Goal: Task Accomplishment & Management: Complete application form

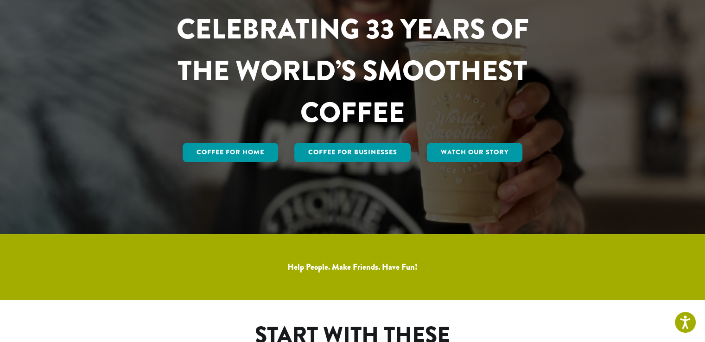
scroll to position [139, 0]
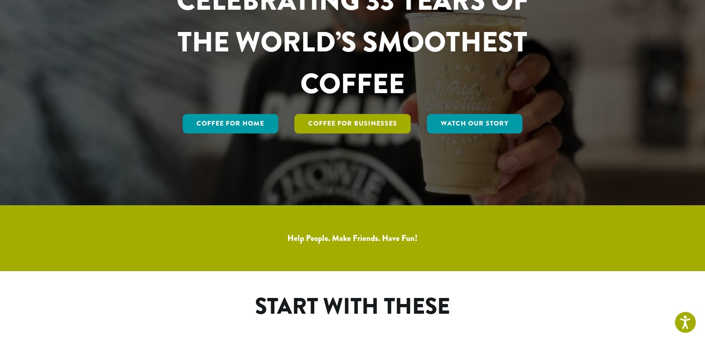
click at [384, 124] on link "Coffee For Businesses" at bounding box center [352, 123] width 117 height 19
